Goal: Transaction & Acquisition: Purchase product/service

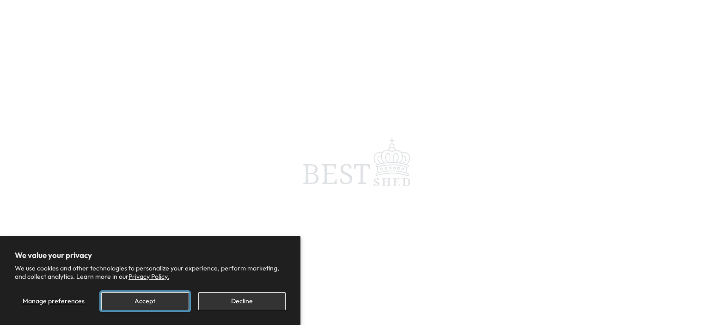
click at [170, 302] on button "Accept" at bounding box center [144, 301] width 87 height 18
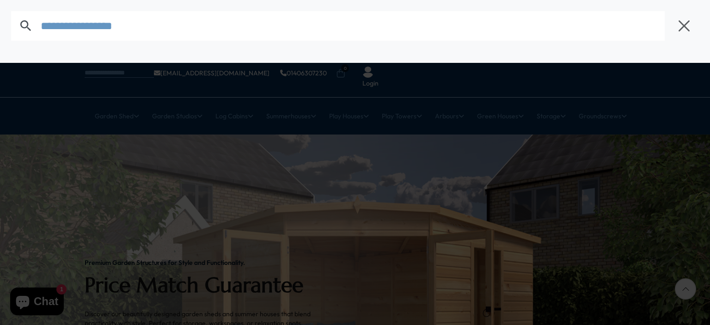
click at [251, 28] on input "text" at bounding box center [353, 26] width 624 height 30
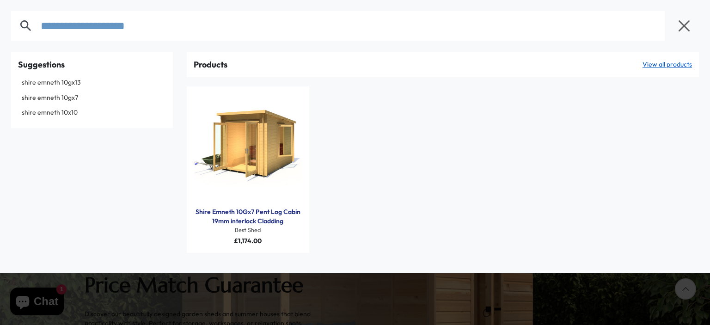
type input "**********"
click at [56, 112] on link "shire emneth 10x10" at bounding box center [92, 113] width 148 height 14
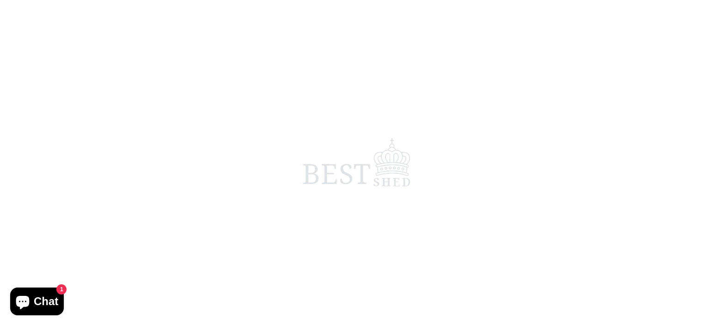
click at [265, 149] on span at bounding box center [355, 162] width 710 height 325
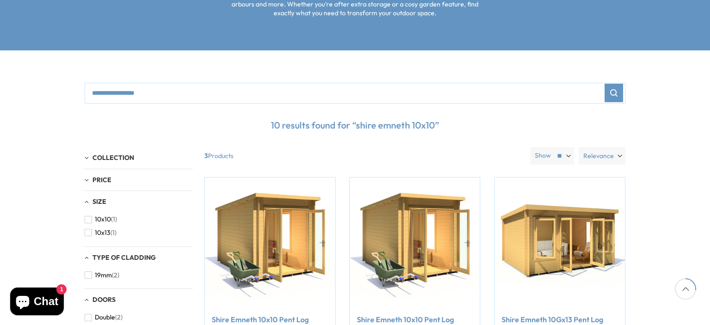
scroll to position [231, 0]
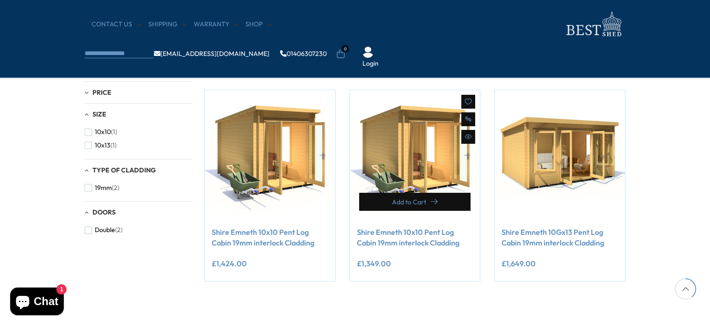
click at [411, 203] on span "Add to Cart" at bounding box center [409, 202] width 34 height 6
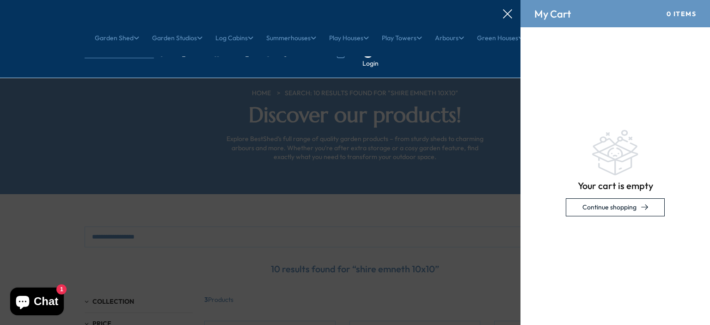
scroll to position [0, 0]
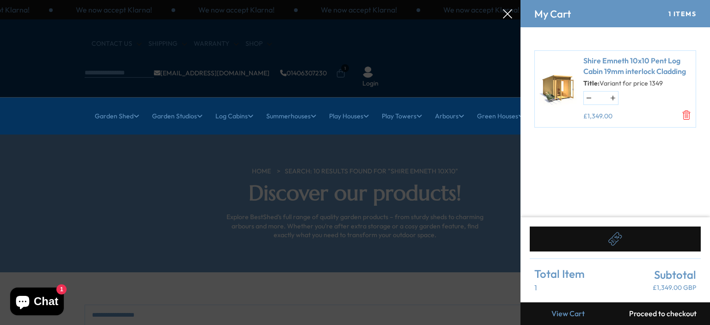
click at [657, 313] on button "Proceed to checkout" at bounding box center [663, 314] width 95 height 23
